Goal: Task Accomplishment & Management: Use online tool/utility

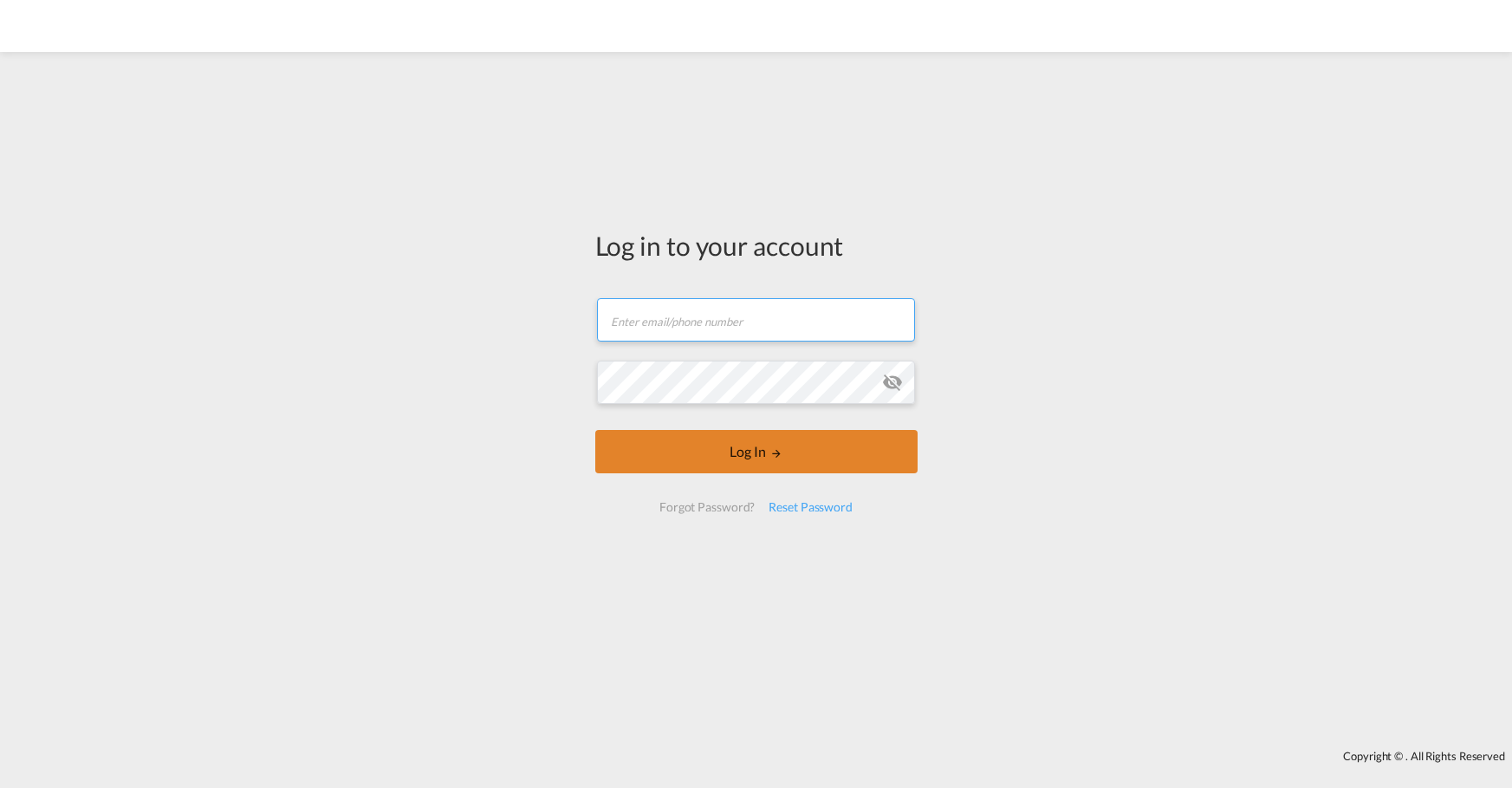
type input "[PERSON_NAME][EMAIL_ADDRESS][PERSON_NAME][DOMAIN_NAME]"
click at [748, 442] on button "Log In" at bounding box center [756, 451] width 323 height 44
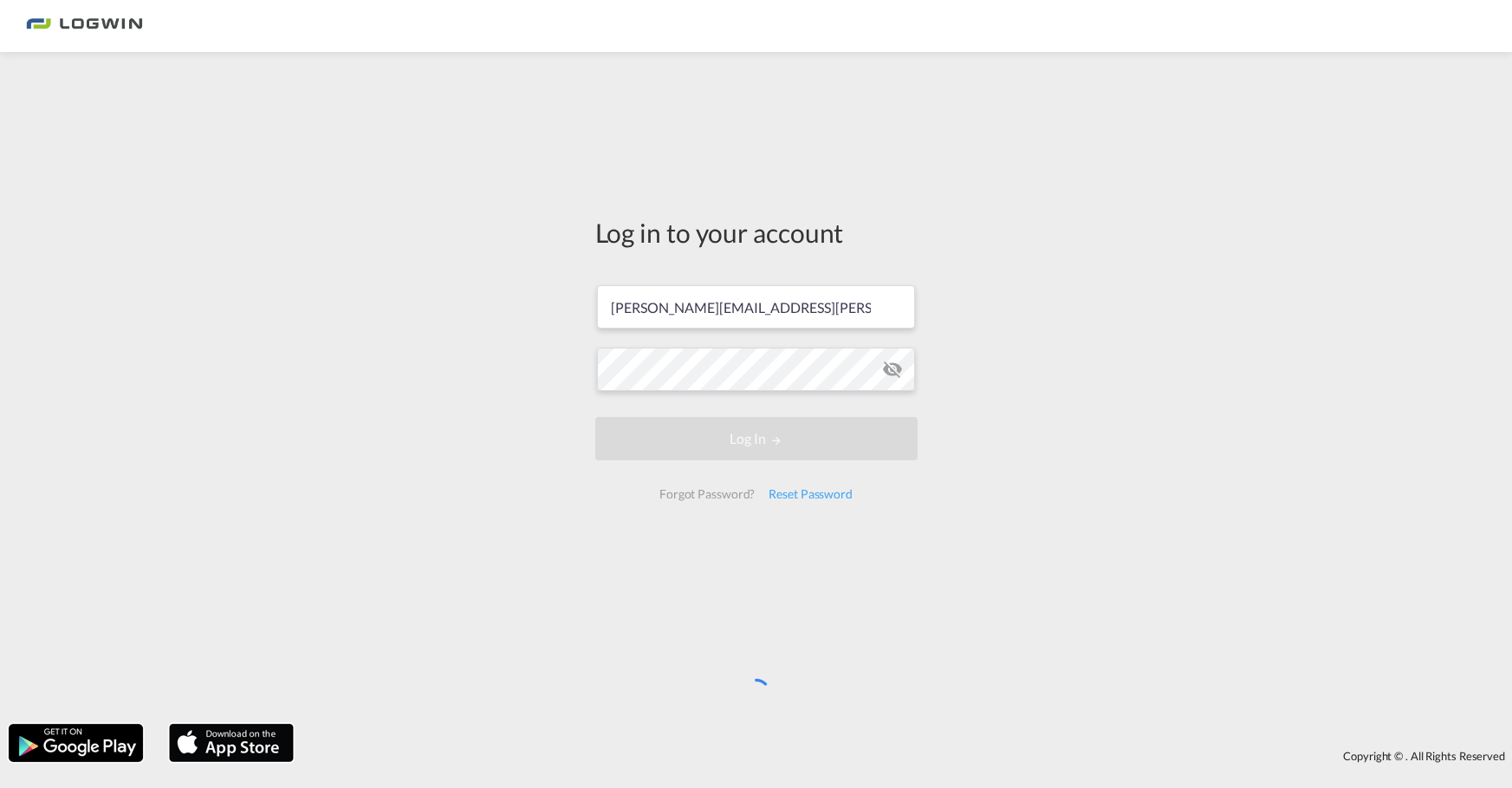
click at [1221, 268] on div "Log in to your account [PERSON_NAME][EMAIL_ADDRESS][PERSON_NAME][DOMAIN_NAME] L…" at bounding box center [756, 388] width 1512 height 655
click at [1174, 277] on div "Log in to your account [PERSON_NAME][EMAIL_ADDRESS][PERSON_NAME][DOMAIN_NAME] L…" at bounding box center [756, 388] width 1512 height 655
click at [965, 425] on div "Log in to your account [PERSON_NAME][EMAIL_ADDRESS][PERSON_NAME][DOMAIN_NAME] L…" at bounding box center [756, 388] width 1512 height 655
click at [694, 304] on input "[PERSON_NAME][EMAIL_ADDRESS][PERSON_NAME][DOMAIN_NAME]" at bounding box center [756, 307] width 318 height 44
click at [457, 379] on div "Log in to your account Benjamin.Kasten@logwin-logistics.com Log In Forgot Passw…" at bounding box center [756, 388] width 1512 height 655
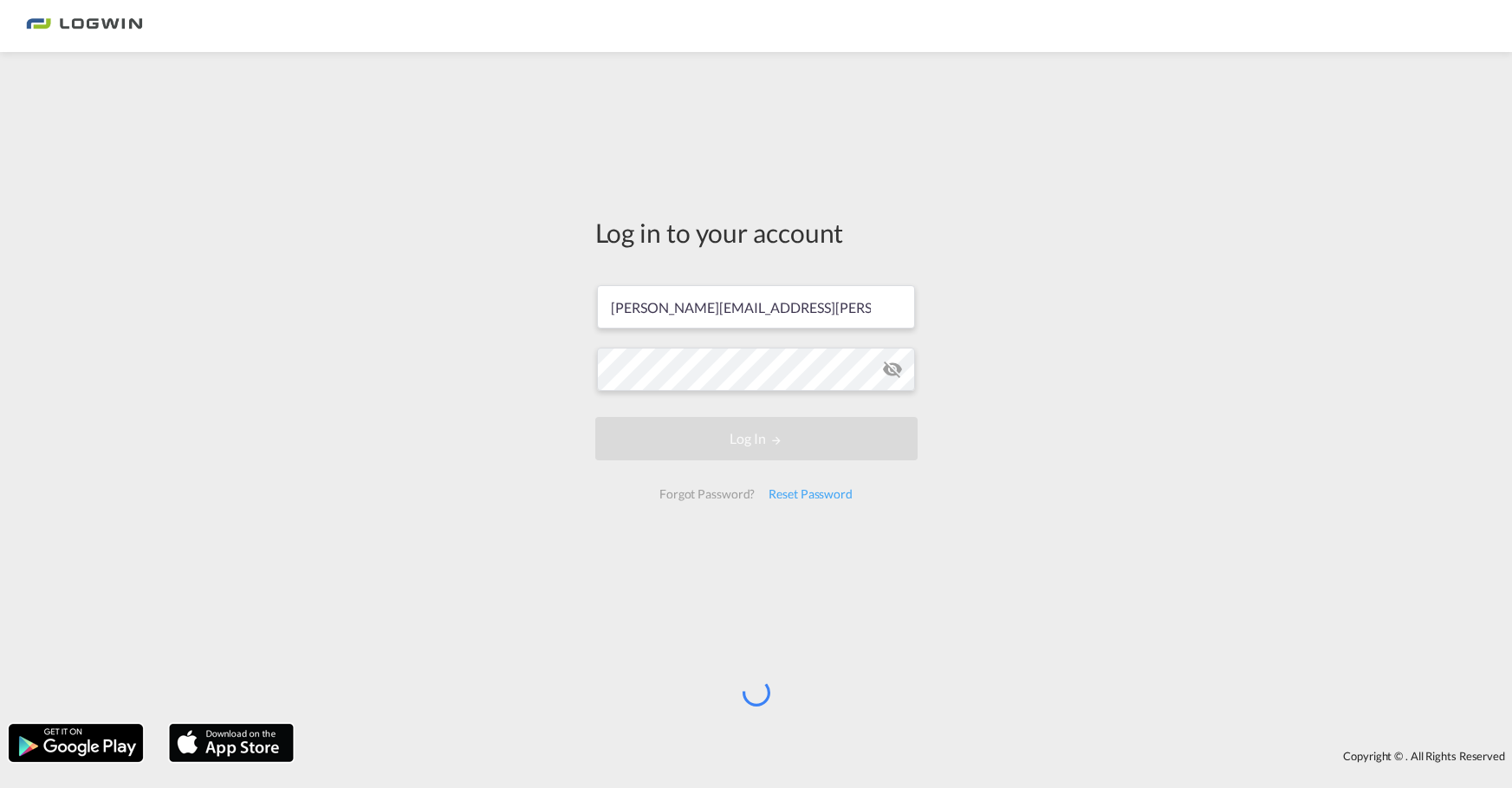
click at [436, 403] on div "Log in to your account Benjamin.Kasten@logwin-logistics.com Log In Forgot Passw…" at bounding box center [756, 388] width 1512 height 655
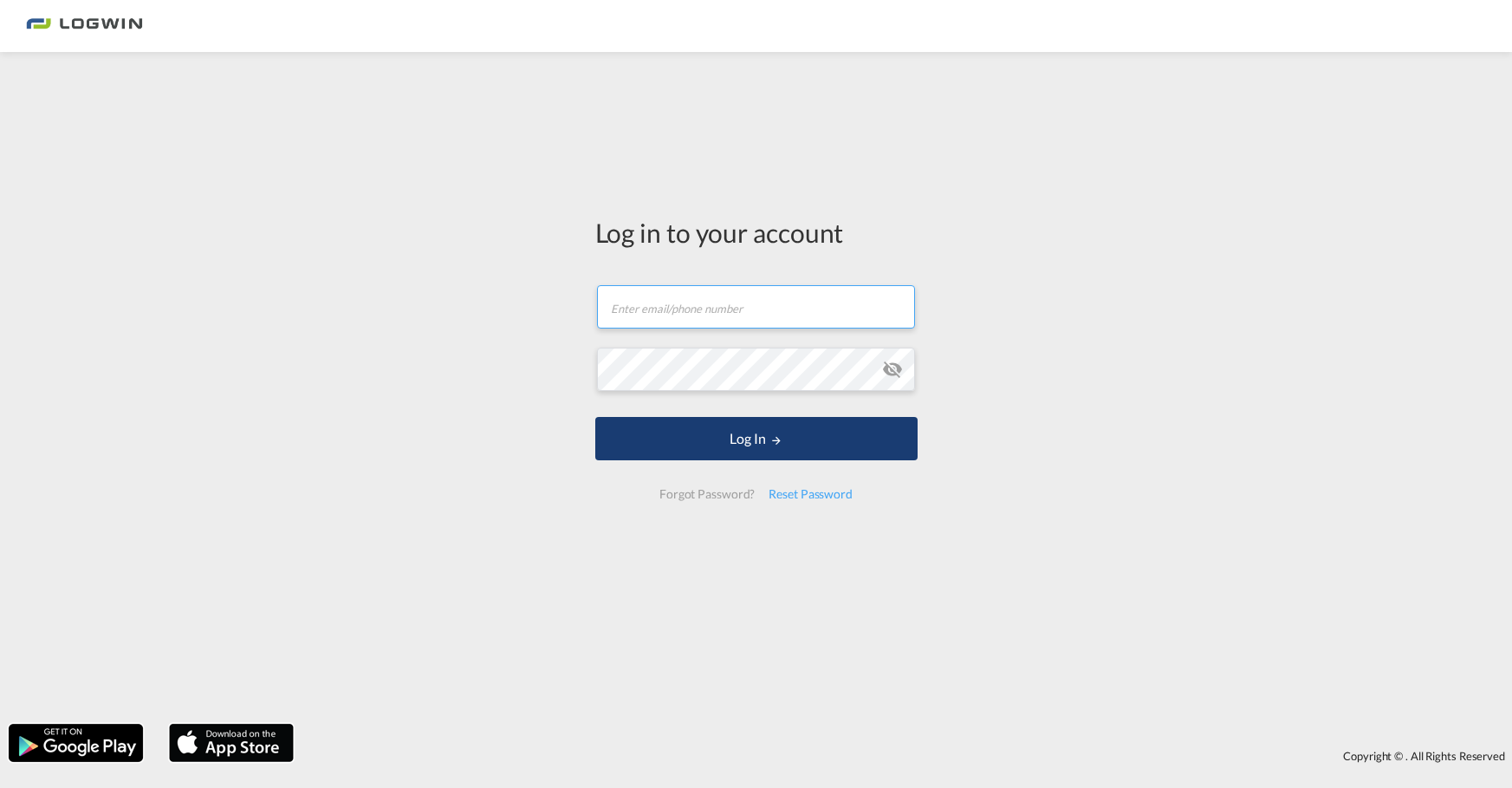
type input "[PERSON_NAME][EMAIL_ADDRESS][PERSON_NAME][DOMAIN_NAME]"
click at [751, 443] on button "Log In" at bounding box center [756, 438] width 323 height 44
